Goal: Use online tool/utility: Utilize a website feature to perform a specific function

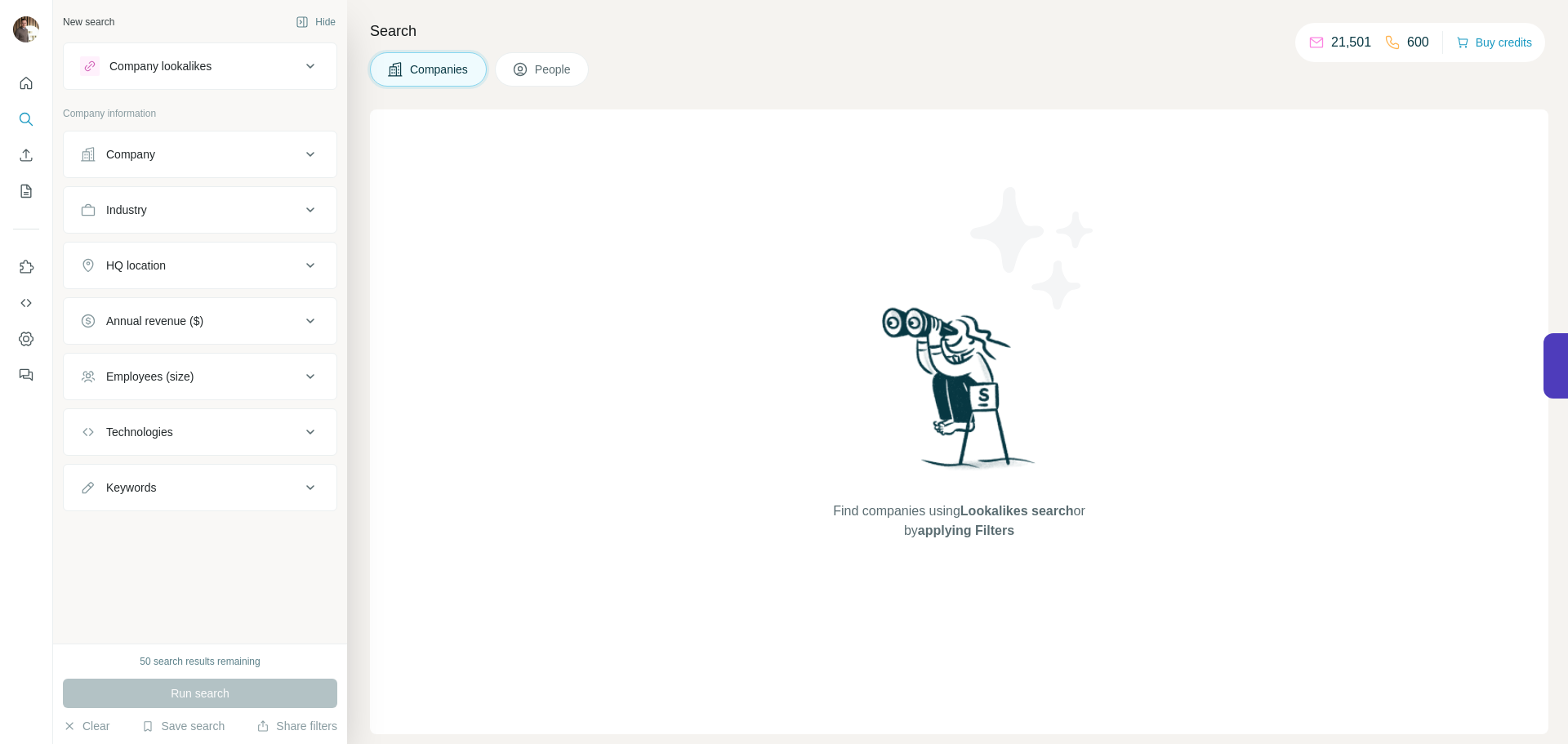
click at [230, 72] on div "Company lookalikes" at bounding box center [190, 66] width 220 height 19
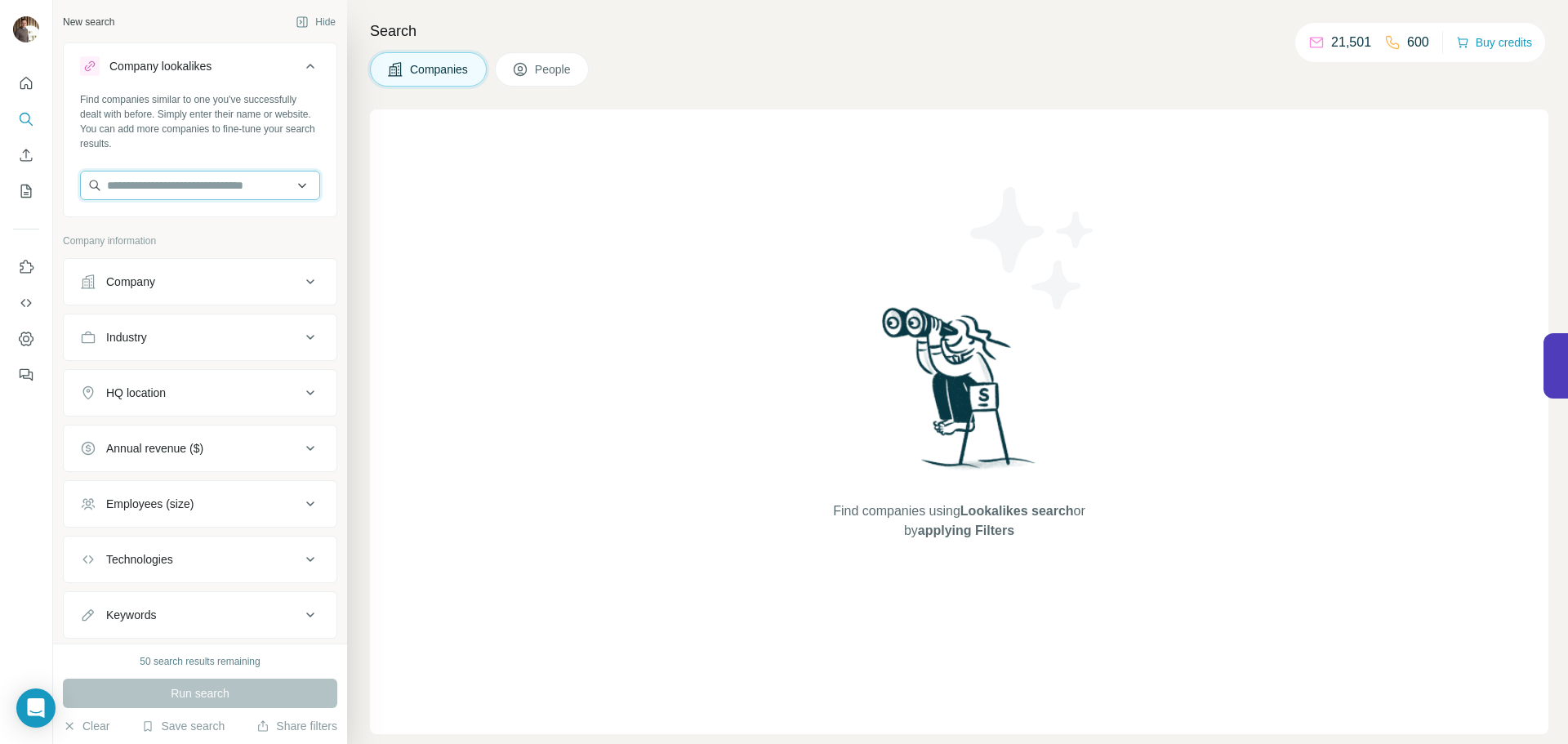
click at [230, 177] on input "text" at bounding box center [200, 185] width 240 height 30
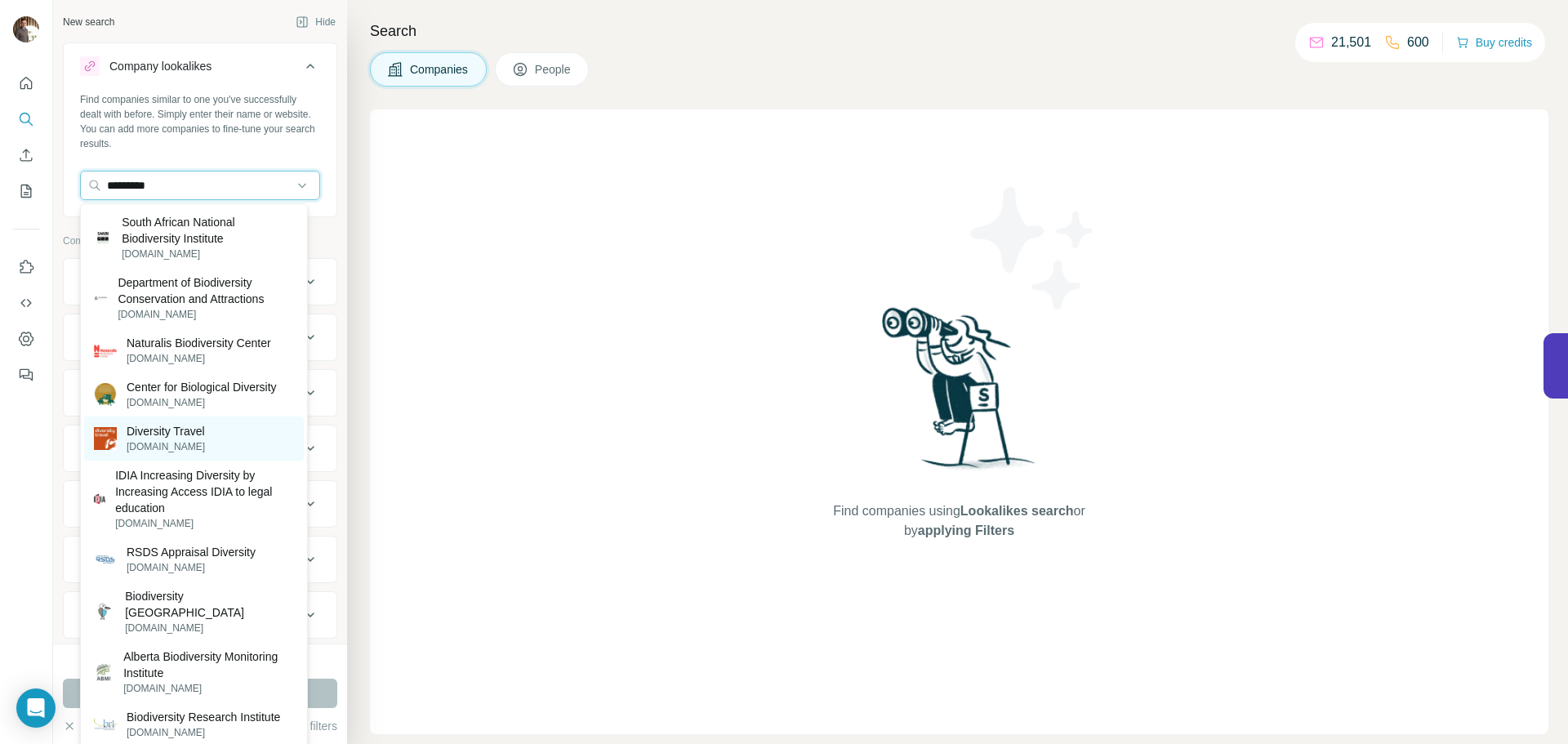
type input "*********"
click at [205, 443] on p "[DOMAIN_NAME]" at bounding box center [166, 446] width 79 height 14
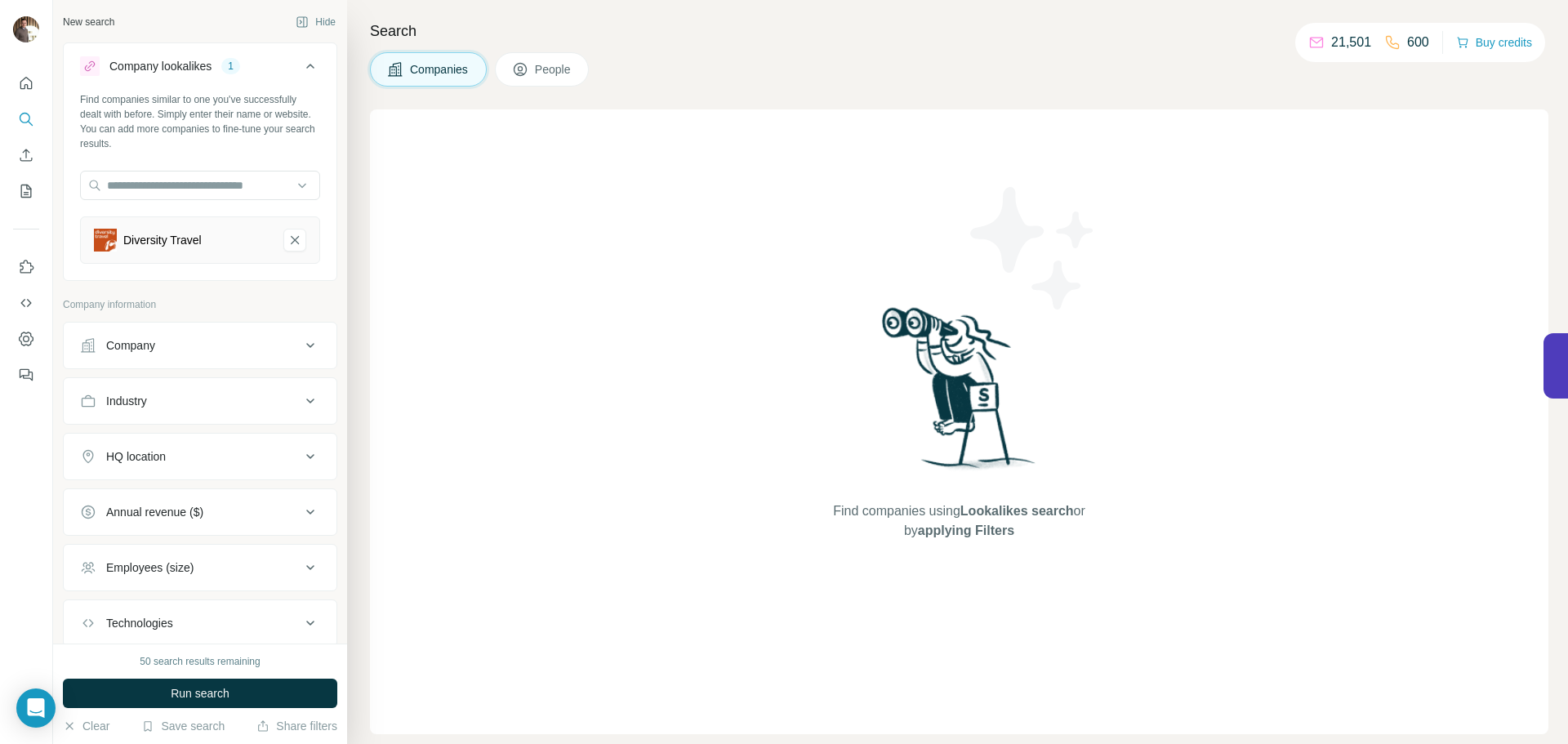
scroll to position [82, 0]
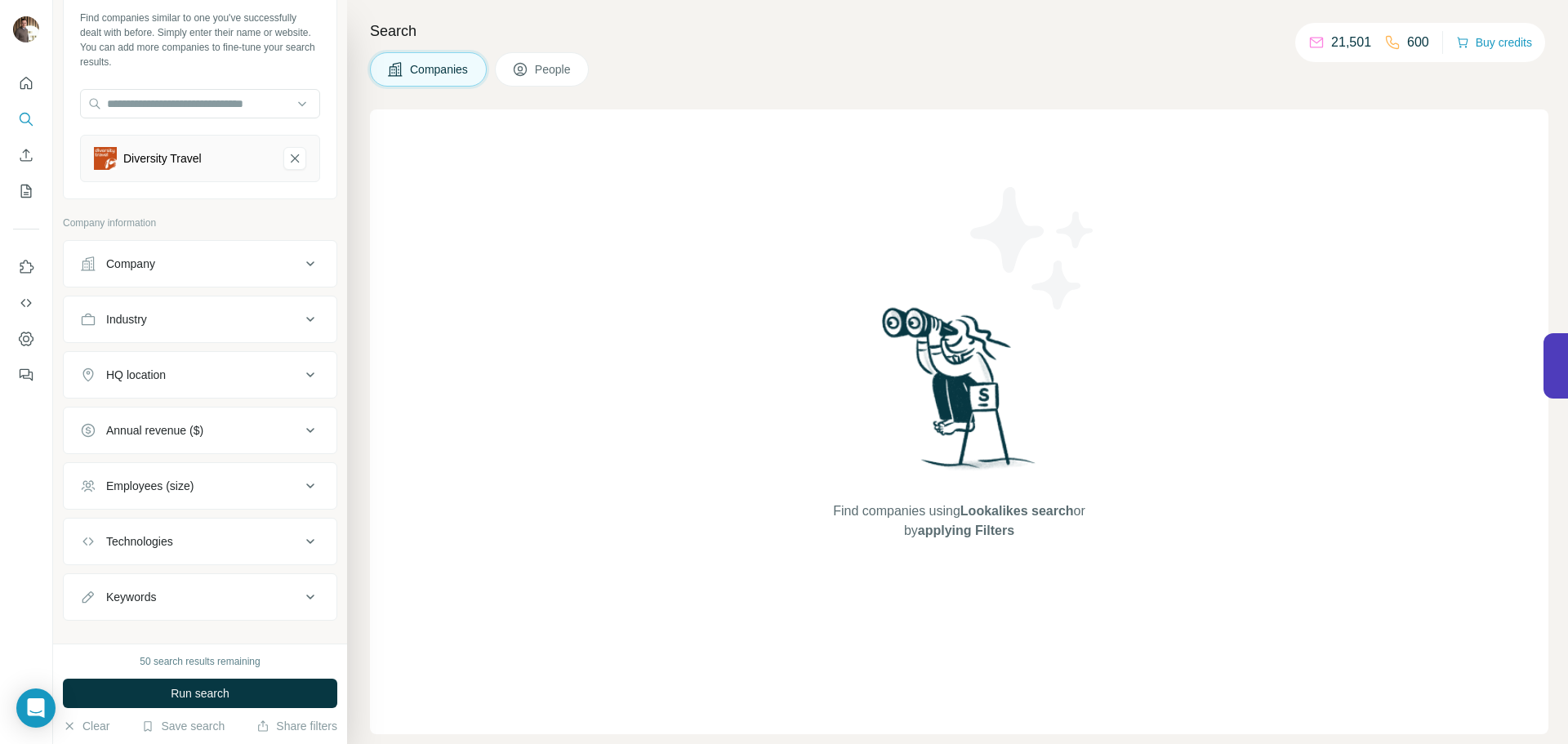
click at [212, 257] on div "Company" at bounding box center [190, 263] width 220 height 16
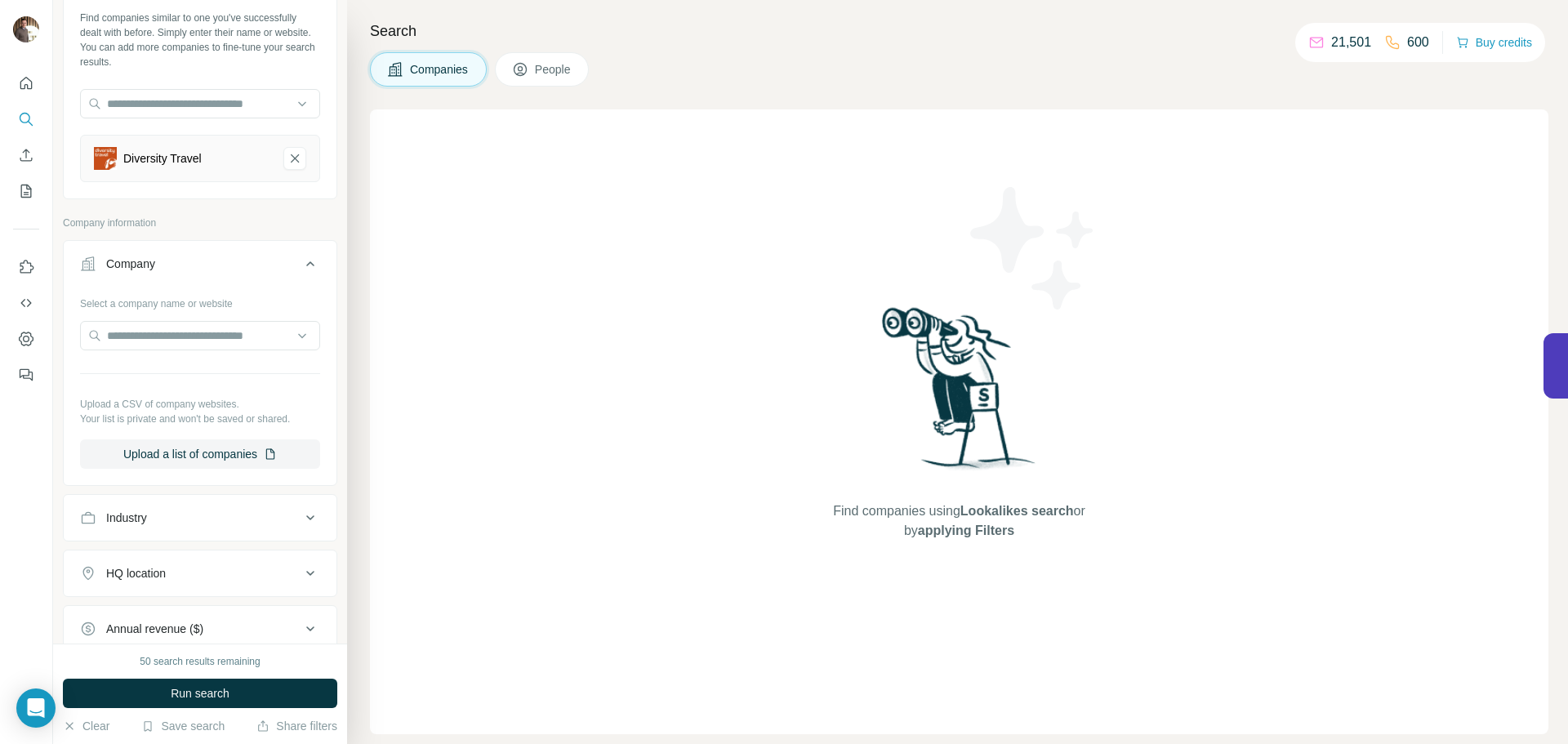
click at [212, 257] on div "Company" at bounding box center [190, 263] width 220 height 16
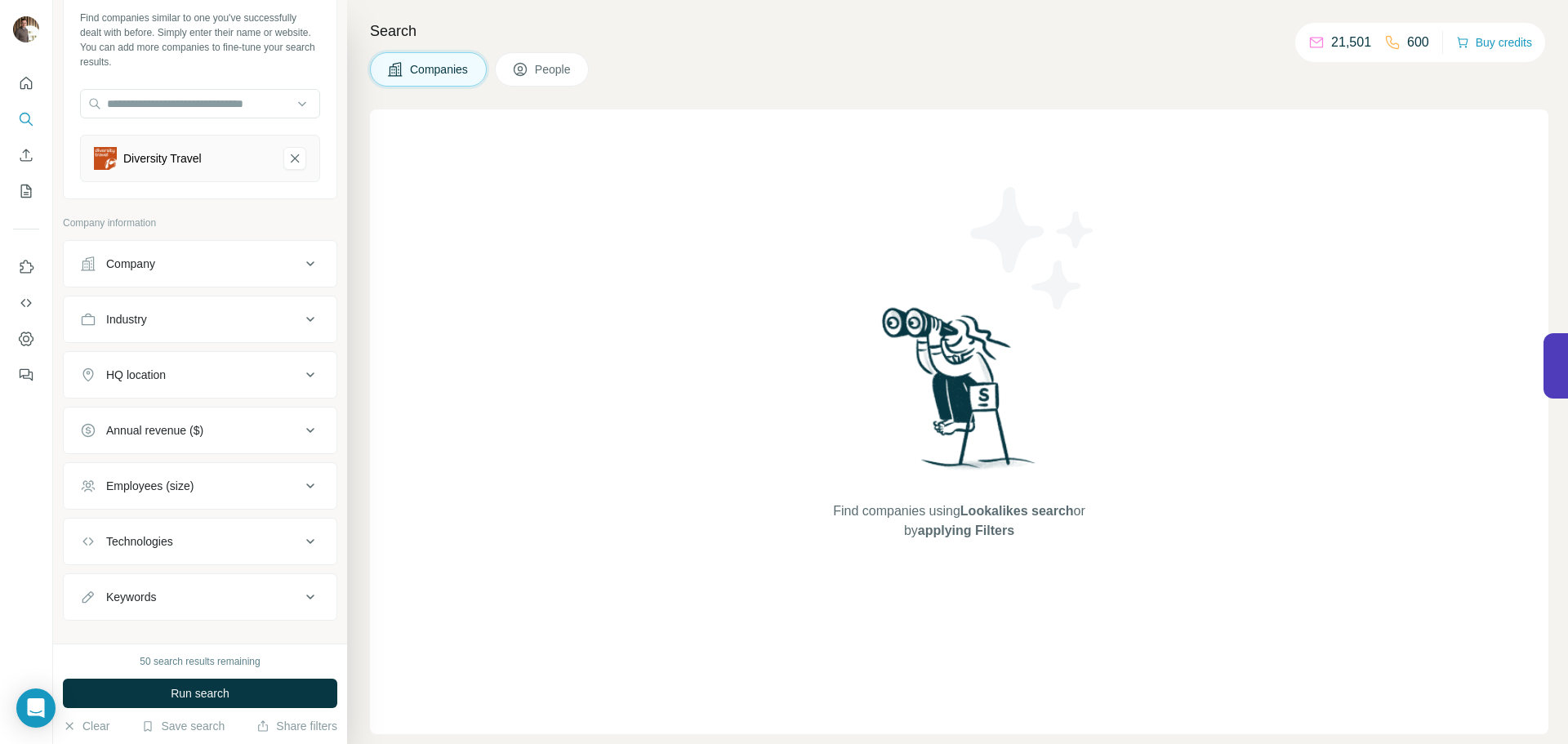
click at [214, 389] on button "HQ location" at bounding box center [199, 374] width 273 height 39
click at [220, 417] on input "text" at bounding box center [200, 415] width 240 height 30
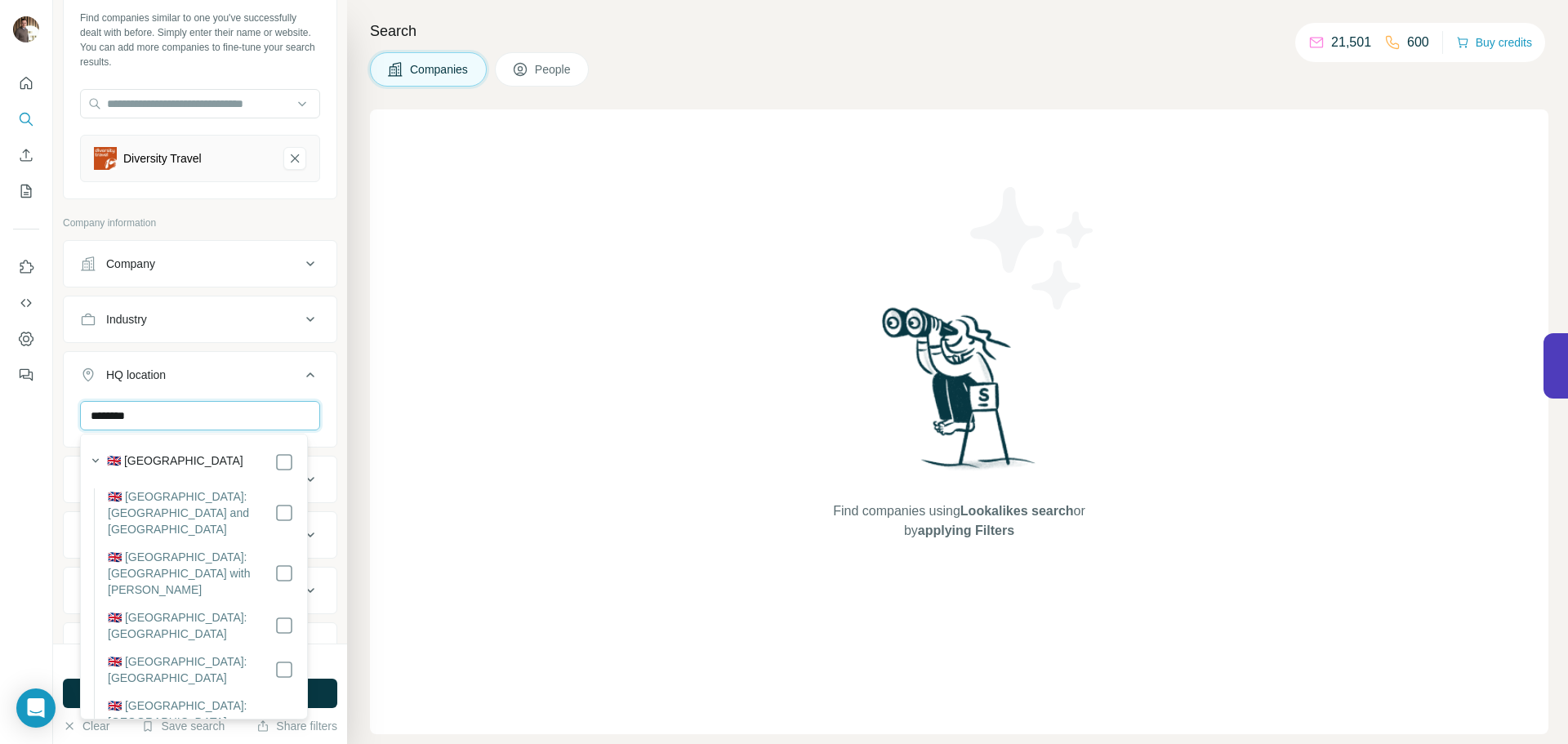
type input "********"
click at [196, 460] on label "🇬🇧 [GEOGRAPHIC_DATA]" at bounding box center [175, 462] width 136 height 19
click at [225, 366] on button "HQ location 1" at bounding box center [199, 377] width 273 height 46
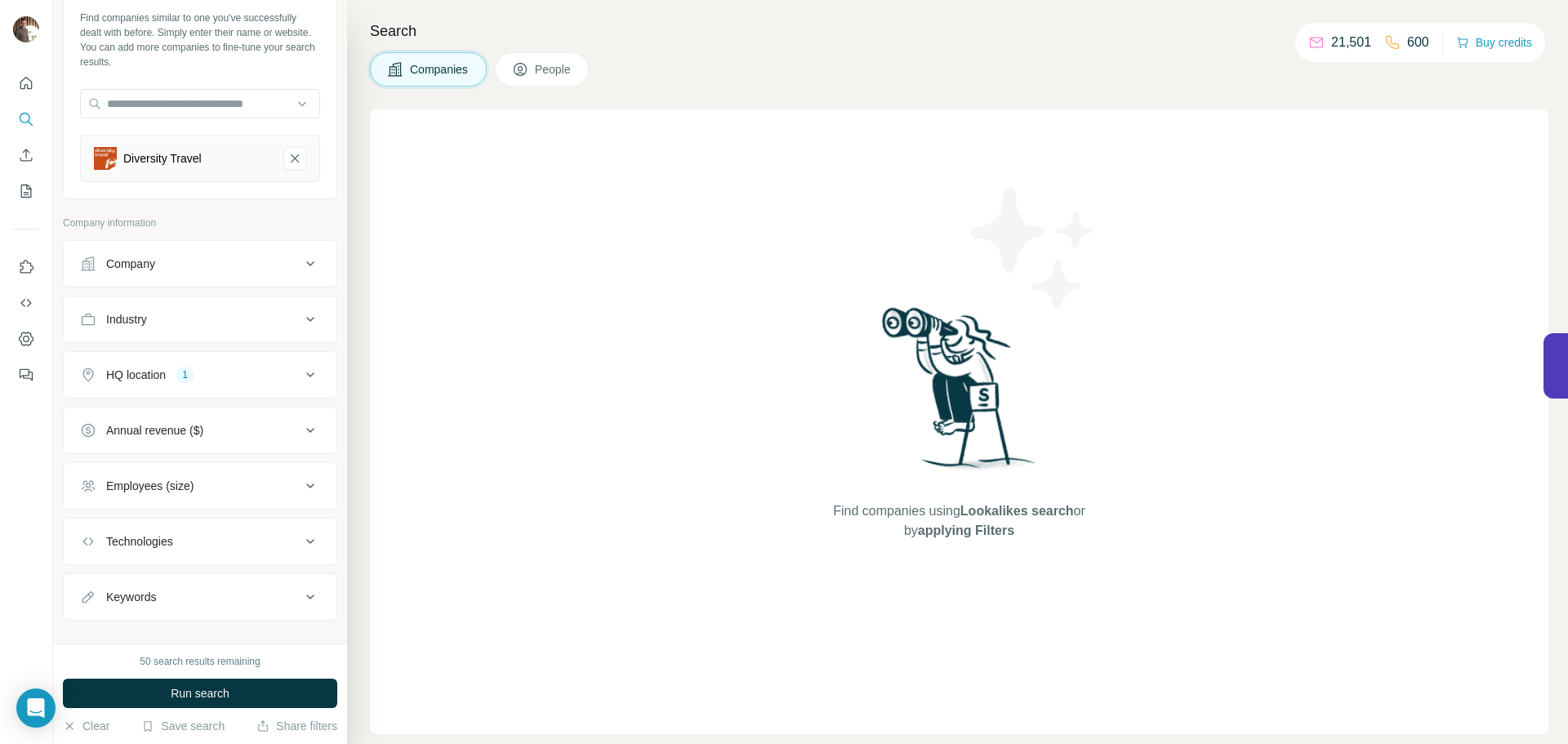
scroll to position [105, 0]
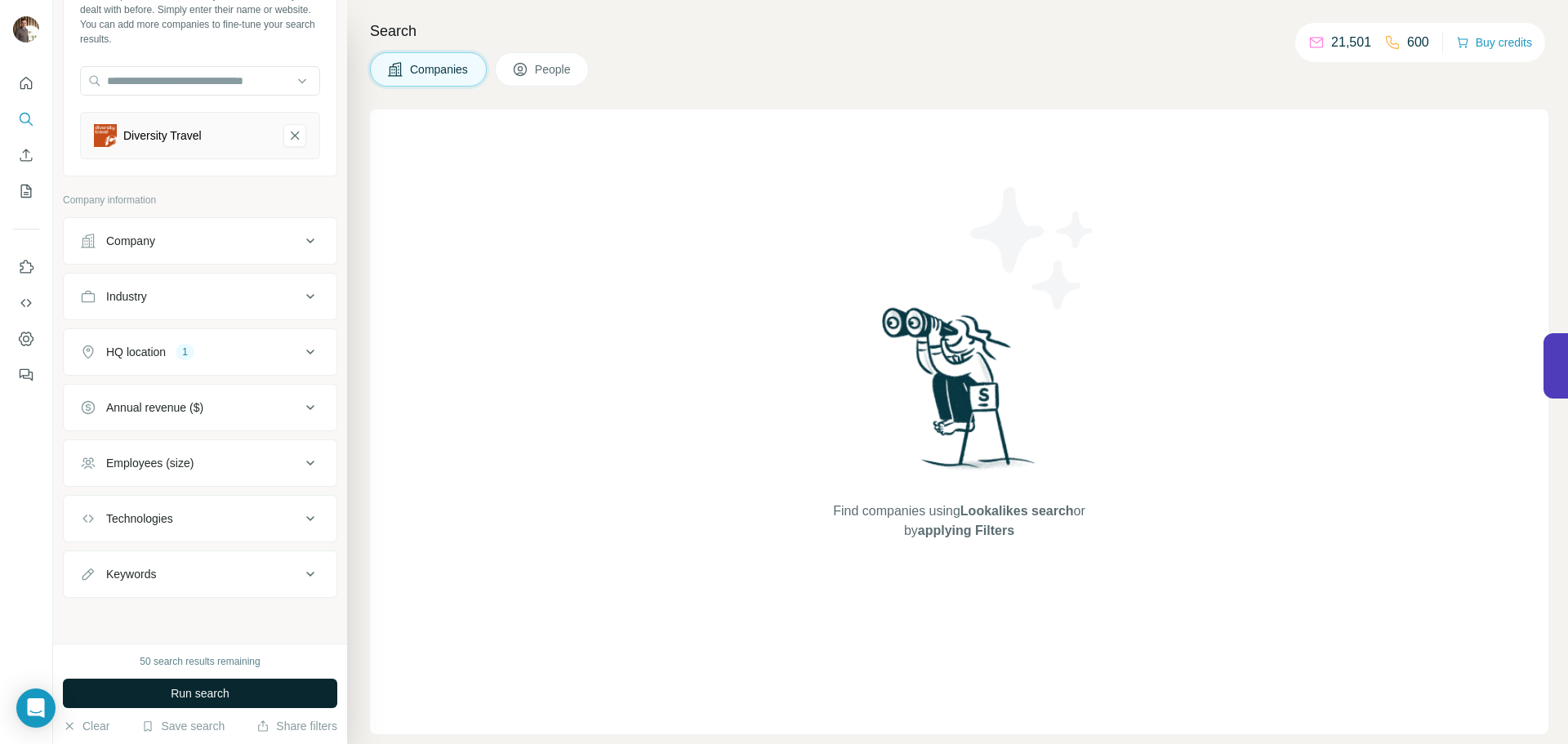
click at [178, 693] on span "Run search" at bounding box center [200, 692] width 59 height 16
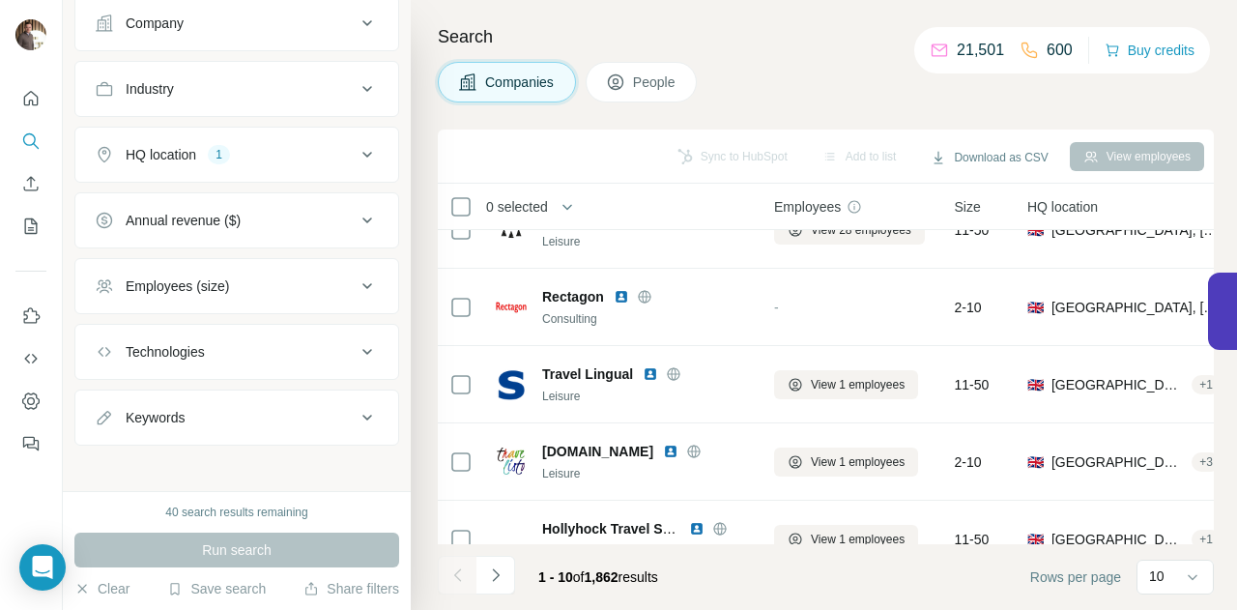
scroll to position [388, 0]
click at [249, 276] on div "Employees (size)" at bounding box center [225, 284] width 261 height 19
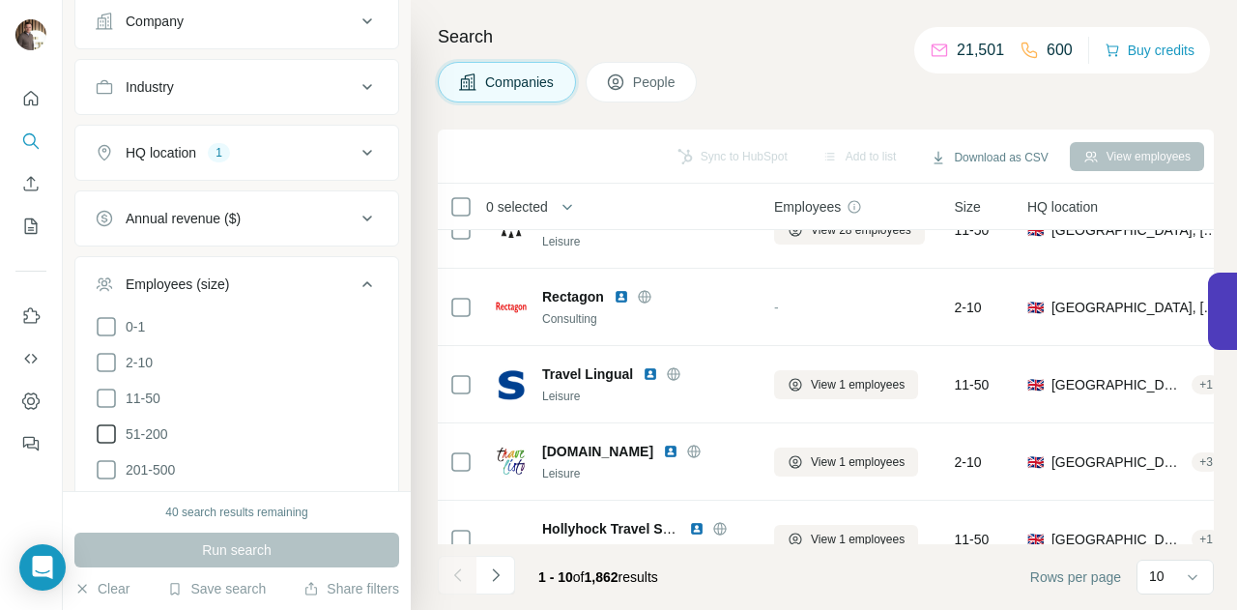
click at [110, 427] on icon at bounding box center [106, 433] width 23 height 23
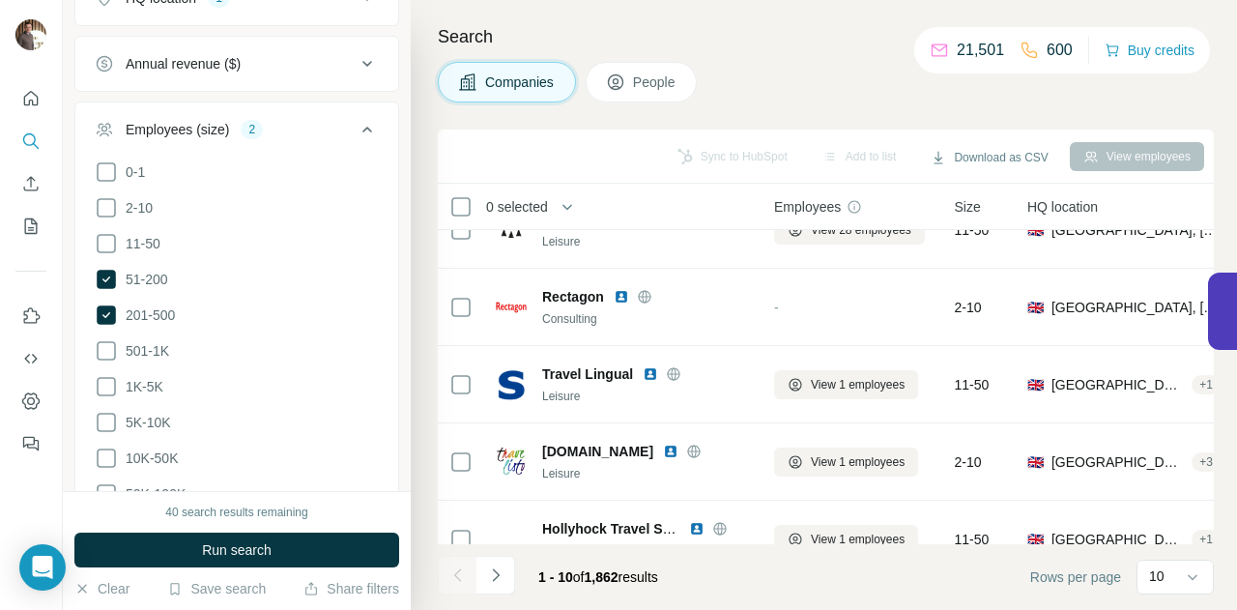
scroll to position [581, 0]
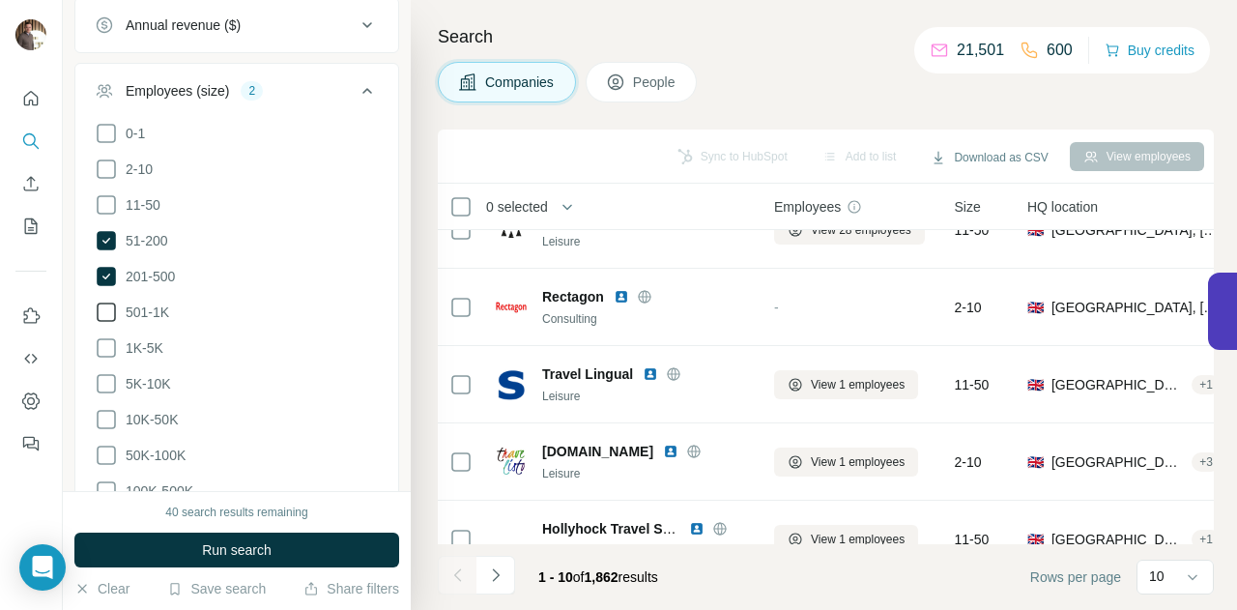
click at [140, 316] on label "501-1K" at bounding box center [132, 312] width 74 height 23
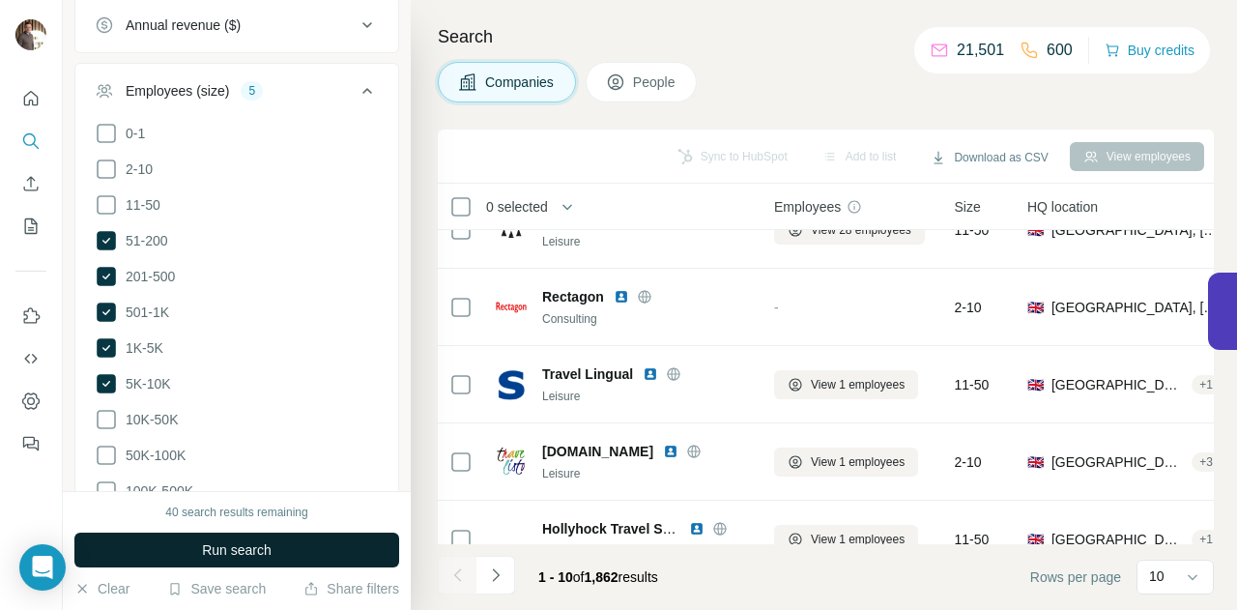
click at [165, 547] on button "Run search" at bounding box center [236, 550] width 325 height 35
